Goal: Transaction & Acquisition: Obtain resource

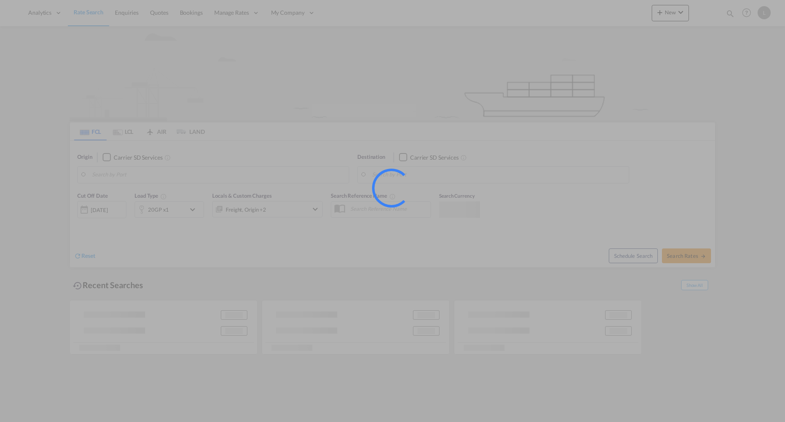
type input "[GEOGRAPHIC_DATA], [GEOGRAPHIC_DATA], USCHI"
type input "[GEOGRAPHIC_DATA] ([GEOGRAPHIC_DATA]), [GEOGRAPHIC_DATA]"
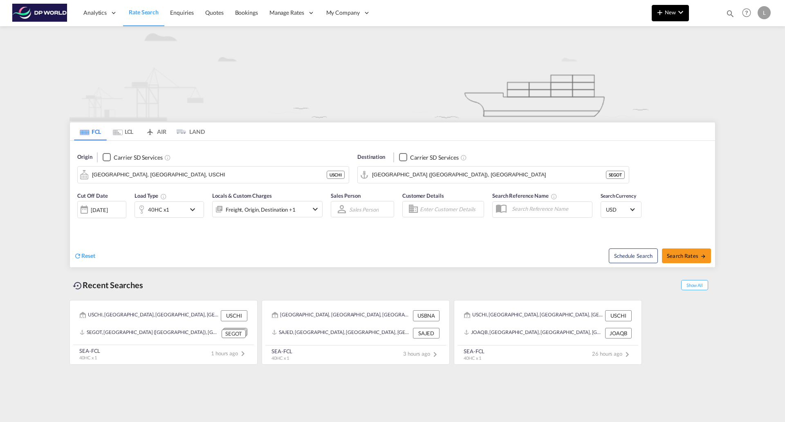
click at [683, 9] on md-icon "icon-chevron-down" at bounding box center [681, 12] width 10 height 10
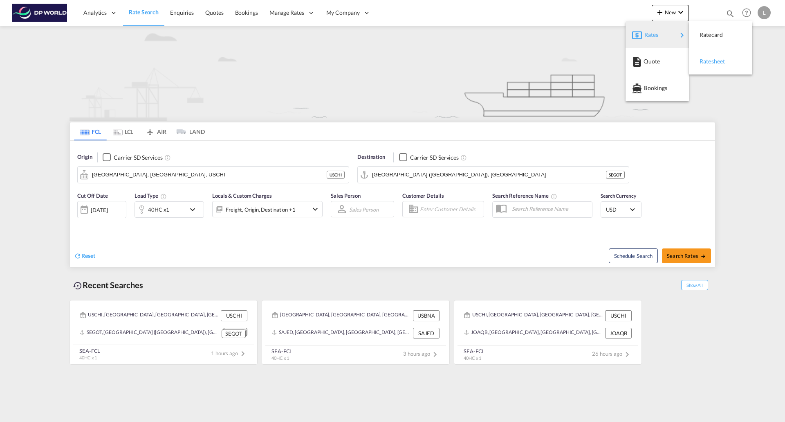
click at [697, 58] on div "Ratesheet" at bounding box center [721, 61] width 50 height 20
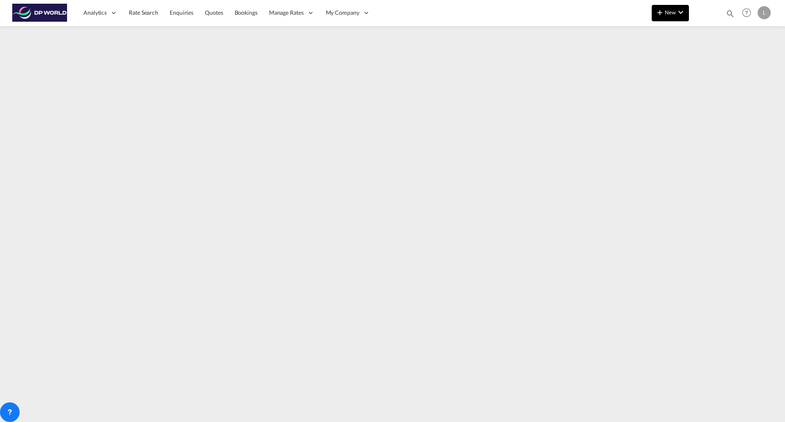
click at [667, 11] on span "New" at bounding box center [670, 12] width 31 height 7
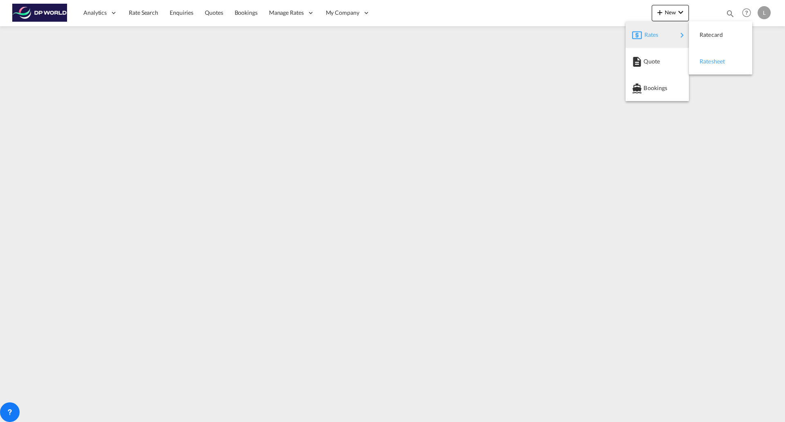
click at [709, 64] on span "Ratesheet" at bounding box center [704, 61] width 9 height 16
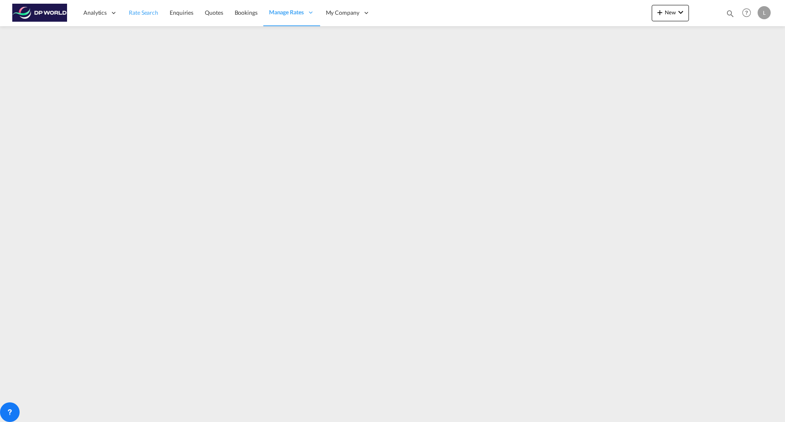
click at [140, 9] on span "Rate Search" at bounding box center [143, 13] width 29 height 8
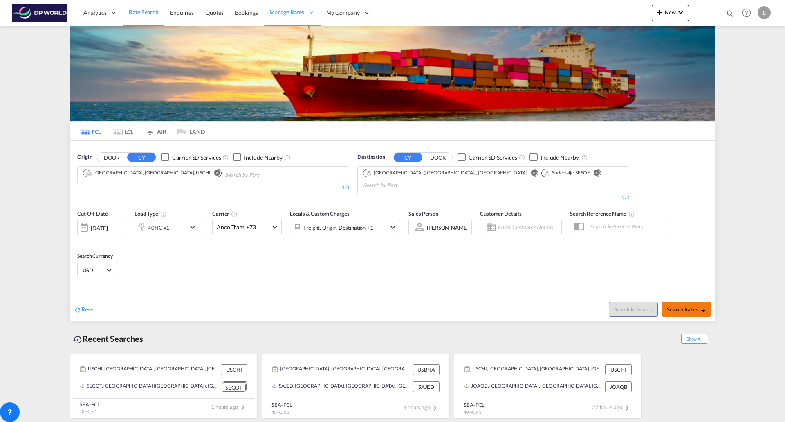
click at [675, 306] on span "Search Rates" at bounding box center [686, 309] width 39 height 7
type input "USCHI to SEGOT,SESOE / [DATE]"
